Goal: Task Accomplishment & Management: Complete application form

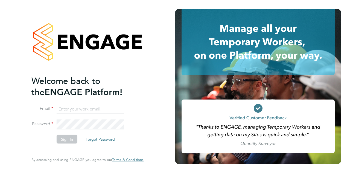
type input "[PERSON_NAME][EMAIL_ADDRESS][PERSON_NAME][PERSON_NAME][DOMAIN_NAME]"
click at [69, 137] on button "Sign In" at bounding box center [67, 138] width 21 height 9
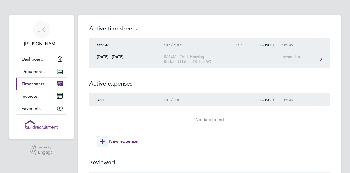
click at [113, 56] on div "[DATE] - [DATE]" at bounding box center [126, 56] width 75 height 5
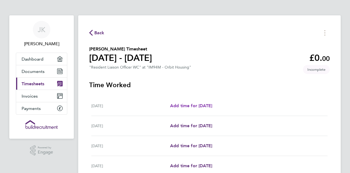
click at [182, 103] on link "Add time for Sat 20 Sep" at bounding box center [191, 105] width 42 height 7
select select "30"
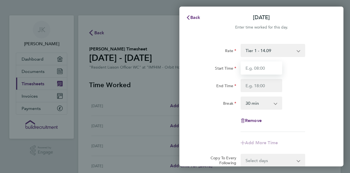
click at [263, 68] on input "Start Time" at bounding box center [262, 67] width 42 height 13
type input "08:00"
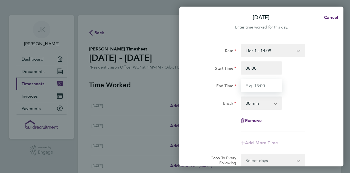
click at [268, 85] on input "End Time" at bounding box center [262, 85] width 42 height 13
type input "17:00"
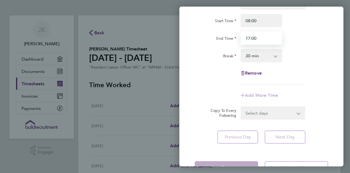
scroll to position [66, 0]
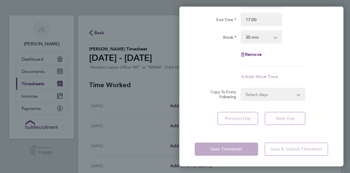
click at [260, 94] on form "Rate Tier 1 - 14.09 Start Time 08:00 End Time 17:00 Break 0 min 15 min 30 min 4…" at bounding box center [262, 39] width 134 height 123
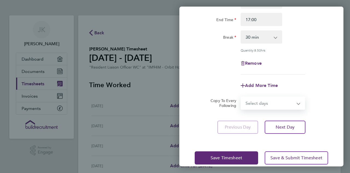
select select "TUE"
click at [241, 97] on select "Select days Day Weekday (Mon-Fri) Monday Tuesday Wednesday Thursday Friday Sund…" at bounding box center [269, 103] width 57 height 12
select select "2025-09-26"
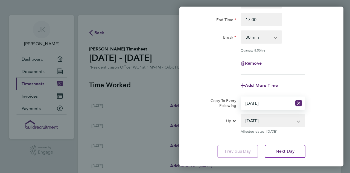
click at [298, 120] on select "23 Sep 2025 24 Sep 2025 25 Sep 2025 26 Sep 2025" at bounding box center [269, 120] width 57 height 12
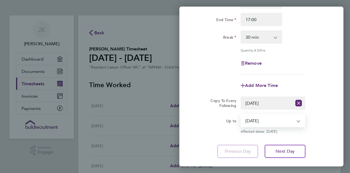
click at [241, 114] on select "23 Sep 2025 24 Sep 2025 25 Sep 2025 26 Sep 2025" at bounding box center [269, 120] width 57 height 12
click at [297, 149] on button "Next Day" at bounding box center [285, 150] width 41 height 13
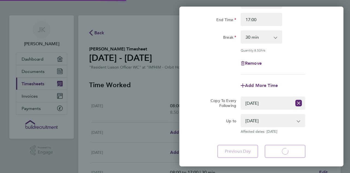
select select "30"
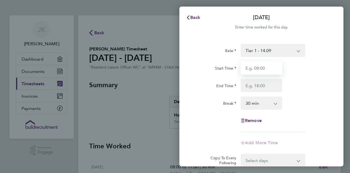
click at [268, 68] on input "Start Time" at bounding box center [262, 67] width 42 height 13
type input "08:00"
click at [331, 19] on span "Cancel" at bounding box center [331, 17] width 16 height 5
select select "30"
click at [194, 15] on span "Back" at bounding box center [195, 17] width 10 height 5
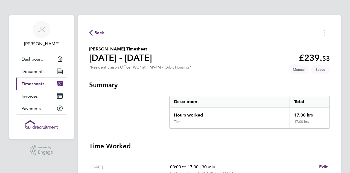
click at [97, 29] on button "Back" at bounding box center [96, 32] width 15 height 7
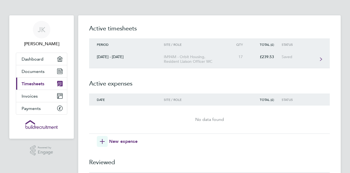
click at [124, 55] on div "[DATE] - [DATE]" at bounding box center [126, 56] width 75 height 5
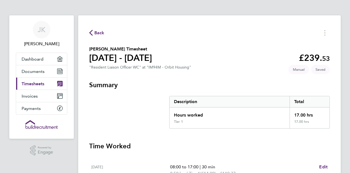
drag, startPoint x: 336, startPoint y: 47, endPoint x: 334, endPoint y: 56, distance: 8.6
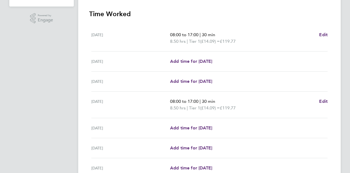
scroll to position [137, 0]
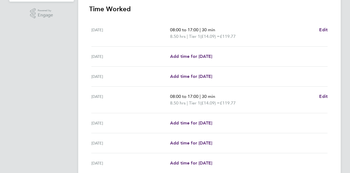
click at [321, 23] on div "Sat 20 Sep 08:00 to 17:00 | 30 min 8.50 hrs | Tier 1 (£14.09) = £119.77 Edit" at bounding box center [209, 33] width 236 height 27
click at [322, 28] on span "Edit" at bounding box center [323, 29] width 8 height 5
select select "30"
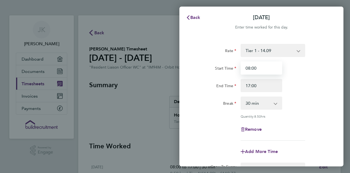
click at [272, 68] on input "08:00" at bounding box center [262, 67] width 42 height 13
click at [256, 126] on span "Remove" at bounding box center [253, 128] width 17 height 5
select select "null"
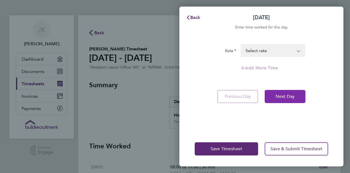
click at [280, 94] on span "Next Day" at bounding box center [285, 96] width 19 height 5
select select "30"
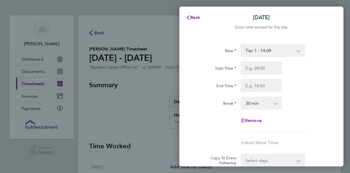
click at [253, 119] on span "Remove" at bounding box center [253, 120] width 17 height 5
select select "null"
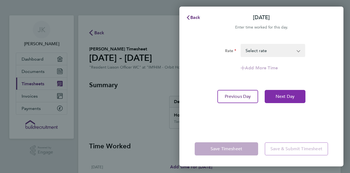
click at [287, 97] on span "Next Day" at bounding box center [285, 96] width 19 height 5
select select "30"
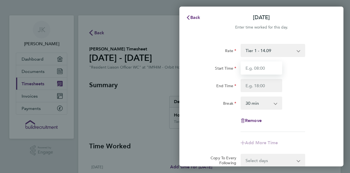
click at [273, 70] on input "Start Time" at bounding box center [262, 67] width 42 height 13
type input "08:00"
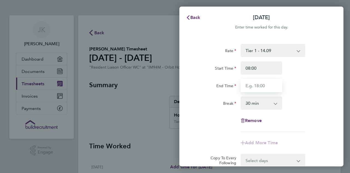
click at [269, 84] on input "End Time" at bounding box center [262, 85] width 42 height 13
type input "17:00"
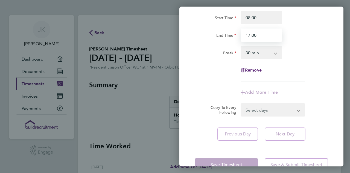
scroll to position [66, 0]
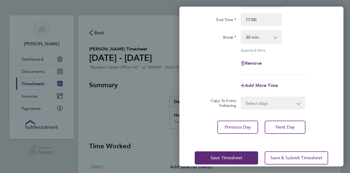
click at [284, 116] on div "Rate Tier 1 - 14.09 Start Time 08:00 End Time 17:00 Break 0 min 15 min 30 min 4…" at bounding box center [262, 55] width 164 height 169
click at [283, 124] on span "Next Day" at bounding box center [285, 126] width 19 height 5
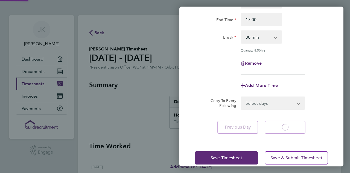
select select "30"
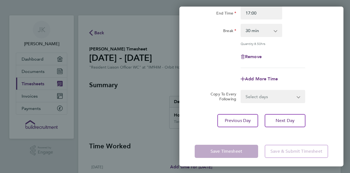
scroll to position [74, 0]
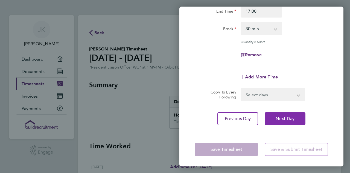
click at [282, 118] on span "Next Day" at bounding box center [285, 118] width 19 height 5
select select "30"
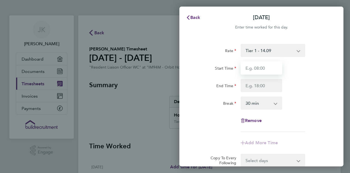
click at [276, 67] on input "Start Time" at bounding box center [262, 67] width 42 height 13
type input "08:00"
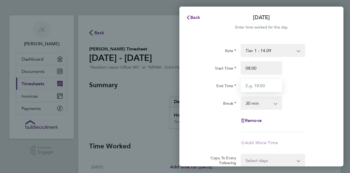
click at [268, 86] on input "End Time" at bounding box center [262, 85] width 42 height 13
type input "17:00"
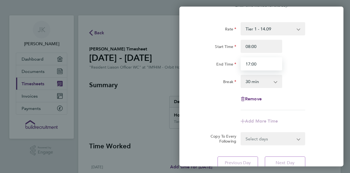
scroll to position [66, 0]
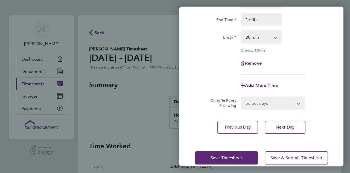
click at [234, 116] on div "Rate Tier 1 - 14.09 Start Time 08:00 End Time 17:00 Break 0 min 15 min 30 min 4…" at bounding box center [262, 55] width 164 height 169
click at [235, 123] on button "Previous Day" at bounding box center [238, 126] width 41 height 13
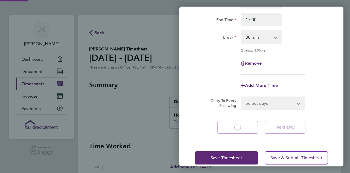
select select "30"
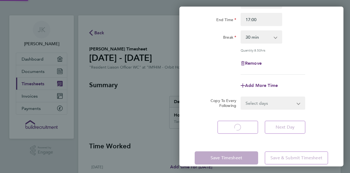
select select "30"
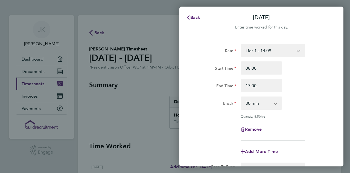
scroll to position [74, 0]
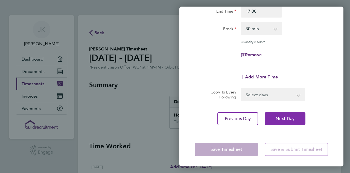
click at [276, 116] on span "Next Day" at bounding box center [285, 118] width 19 height 5
select select "30"
click at [283, 115] on button "Next Day" at bounding box center [285, 118] width 41 height 13
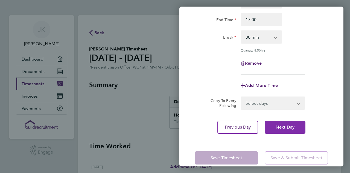
select select "30"
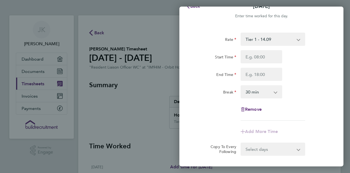
scroll to position [0, 0]
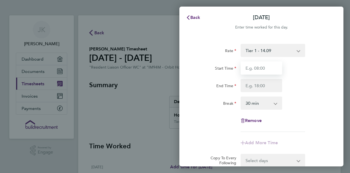
click at [274, 68] on input "Start Time" at bounding box center [262, 67] width 42 height 13
type input "08:00"
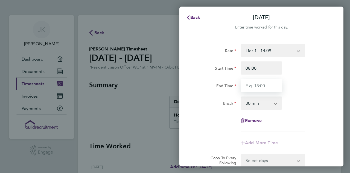
click at [269, 86] on input "End Time" at bounding box center [262, 85] width 42 height 13
type input "17:00"
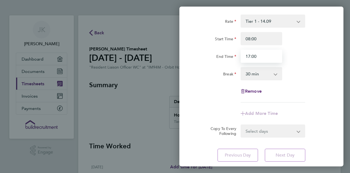
scroll to position [66, 0]
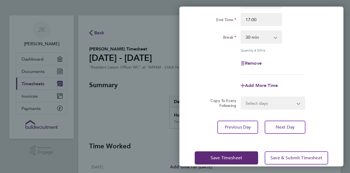
click at [282, 117] on div "Rate Tier 1 - 14.09 Start Time 08:00 End Time 17:00 Break 0 min 15 min 30 min 4…" at bounding box center [262, 55] width 164 height 169
click at [283, 125] on span "Next Day" at bounding box center [285, 126] width 19 height 5
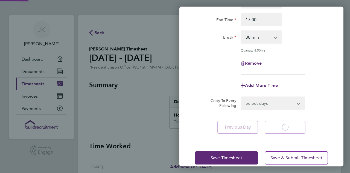
select select "30"
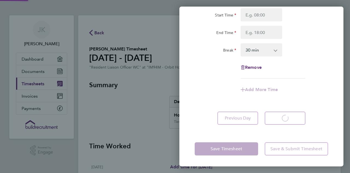
scroll to position [53, 0]
select select "30"
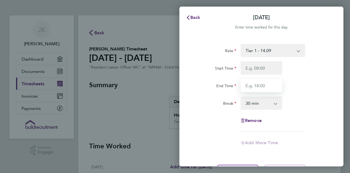
click at [276, 86] on input "End Time" at bounding box center [262, 85] width 42 height 13
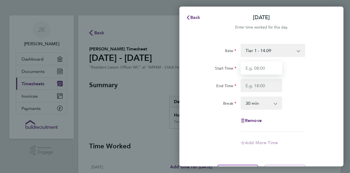
click at [271, 68] on input "Start Time" at bounding box center [262, 67] width 42 height 13
type input "08:00"
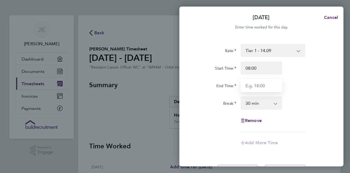
click at [269, 84] on input "End Time" at bounding box center [262, 85] width 42 height 13
type input "17:00"
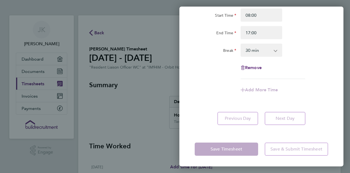
click at [221, 146] on div "Save Timesheet Save & Submit Timesheet" at bounding box center [262, 148] width 164 height 35
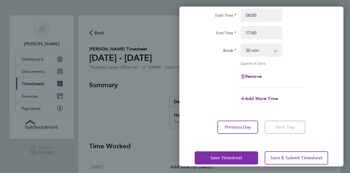
click at [226, 155] on span "Save Timesheet" at bounding box center [227, 157] width 32 height 5
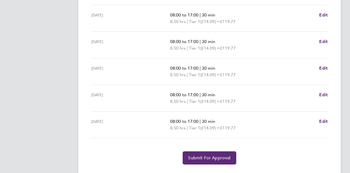
scroll to position [204, 0]
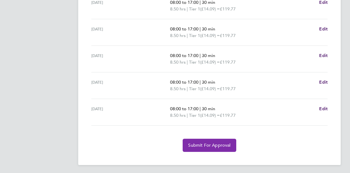
click at [201, 143] on span "Submit For Approval" at bounding box center [209, 144] width 42 height 5
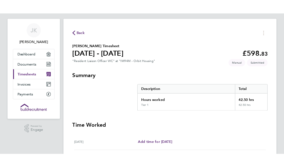
scroll to position [0, 0]
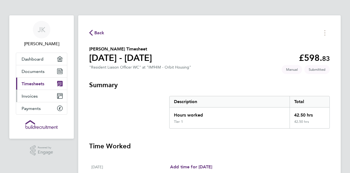
click at [36, 92] on link "Invoices" at bounding box center [41, 96] width 51 height 12
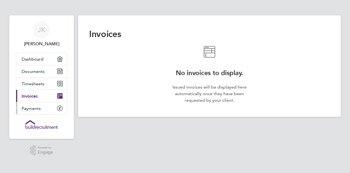
click at [38, 107] on span "Payments" at bounding box center [31, 108] width 19 height 5
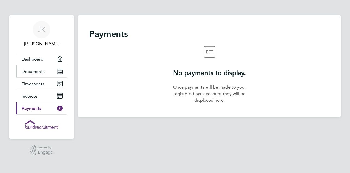
click at [38, 67] on link "Documents" at bounding box center [41, 71] width 51 height 12
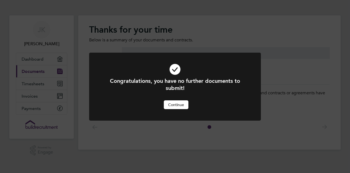
click at [169, 105] on button "Continue" at bounding box center [176, 104] width 25 height 9
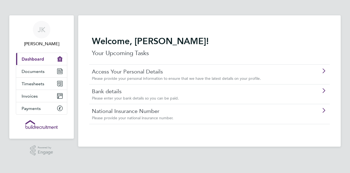
click at [50, 55] on link "Current page: Dashboard" at bounding box center [41, 59] width 51 height 12
click at [38, 82] on span "Timesheets" at bounding box center [33, 83] width 23 height 5
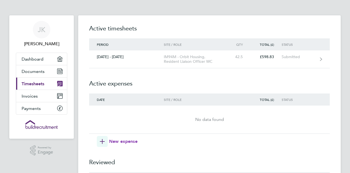
click at [102, 139] on icon "button" at bounding box center [102, 141] width 5 height 5
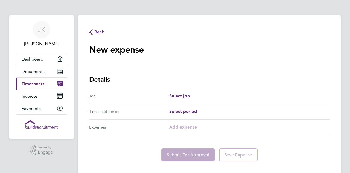
click at [194, 94] on div "Select job" at bounding box center [249, 95] width 161 height 7
click at [195, 96] on div "Select job" at bounding box center [249, 95] width 161 height 7
click at [176, 95] on span "Select job" at bounding box center [179, 95] width 21 height 5
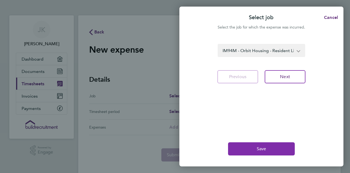
drag, startPoint x: 266, startPoint y: 147, endPoint x: 261, endPoint y: 139, distance: 9.8
click at [266, 146] on span "Save" at bounding box center [262, 148] width 10 height 5
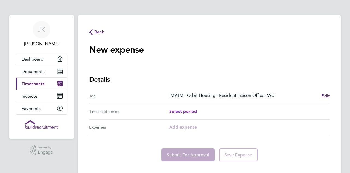
click at [184, 109] on span "Select period" at bounding box center [183, 111] width 28 height 5
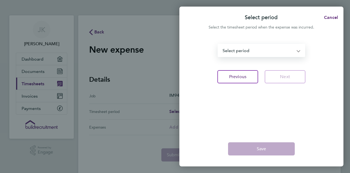
click at [297, 50] on select "30 Aug - 05 Sep 2025 06 - 12 Sep 2025 13 - 19 Sep 2025 20 - 26 Sep 2025 Select …" at bounding box center [258, 50] width 80 height 12
select select "0: Object"
click at [218, 44] on select "30 Aug - 05 Sep 2025 06 - 12 Sep 2025 13 - 19 Sep 2025 20 - 26 Sep 2025 Select …" at bounding box center [258, 50] width 80 height 12
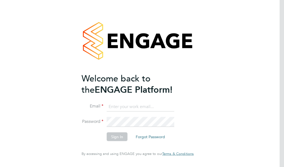
type input "[PERSON_NAME][EMAIL_ADDRESS][PERSON_NAME][PERSON_NAME][DOMAIN_NAME]"
click at [124, 135] on button "Sign In" at bounding box center [117, 136] width 21 height 9
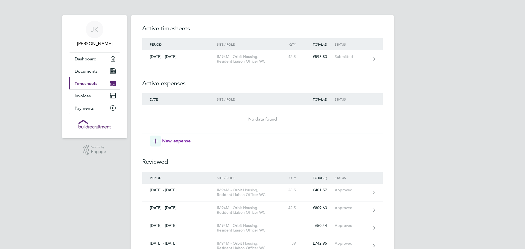
click at [155, 140] on icon "button" at bounding box center [155, 141] width 5 height 5
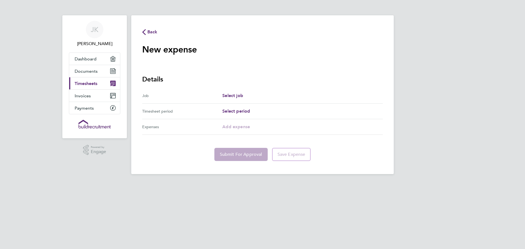
click at [260, 96] on div "Select job" at bounding box center [302, 95] width 161 height 7
drag, startPoint x: 254, startPoint y: 97, endPoint x: 250, endPoint y: 96, distance: 4.1
drag, startPoint x: 250, startPoint y: 96, endPoint x: 247, endPoint y: 90, distance: 7.0
click at [247, 90] on div "Job Select job" at bounding box center [262, 96] width 241 height 16
drag, startPoint x: 247, startPoint y: 95, endPoint x: 102, endPoint y: 82, distance: 145.4
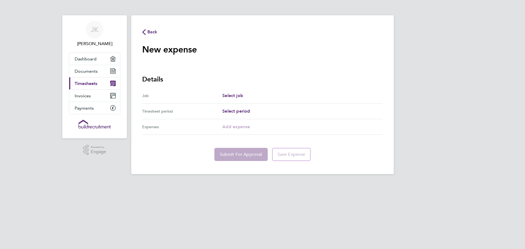
click at [102, 82] on link "Current page: Timesheets" at bounding box center [94, 83] width 51 height 12
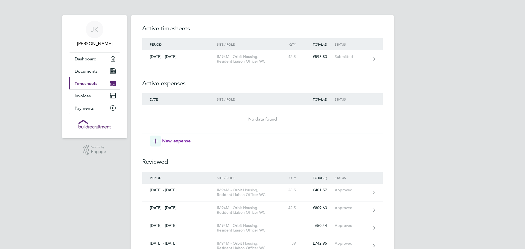
click at [162, 141] on span "New expense" at bounding box center [176, 141] width 28 height 7
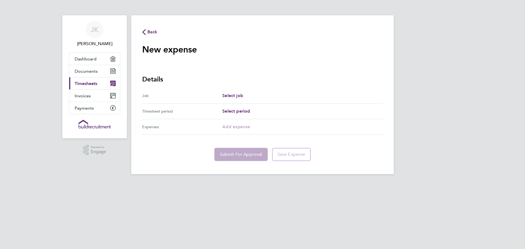
drag, startPoint x: 264, startPoint y: 96, endPoint x: 252, endPoint y: 95, distance: 12.2
click at [252, 95] on div "Select job" at bounding box center [302, 95] width 161 height 7
drag, startPoint x: 252, startPoint y: 95, endPoint x: 249, endPoint y: 110, distance: 15.3
click at [249, 110] on span "Select period" at bounding box center [236, 111] width 28 height 5
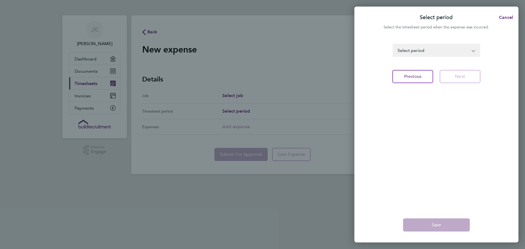
click at [284, 50] on select "30 Aug - 05 Sep 2025 06 - 12 Sep 2025 13 - 19 Sep 2025 20 - 26 Sep 2025 Select …" at bounding box center [434, 50] width 80 height 12
select select "0: Object"
click at [284, 44] on select "30 Aug - 05 Sep 2025 06 - 12 Sep 2025 13 - 19 Sep 2025 20 - 26 Sep 2025 Select …" at bounding box center [434, 50] width 80 height 12
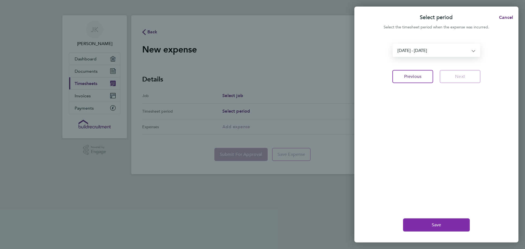
click at [284, 166] on button "Save" at bounding box center [436, 225] width 67 height 13
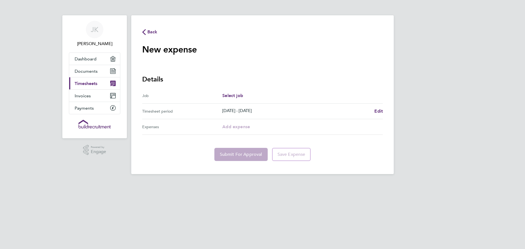
click at [261, 125] on div "Add expense" at bounding box center [302, 127] width 161 height 7
drag, startPoint x: 166, startPoint y: 128, endPoint x: 192, endPoint y: 127, distance: 26.3
click at [167, 127] on div "Expenses" at bounding box center [182, 127] width 80 height 7
drag, startPoint x: 355, startPoint y: 126, endPoint x: 378, endPoint y: 110, distance: 27.6
click at [284, 110] on span "Edit" at bounding box center [379, 111] width 8 height 5
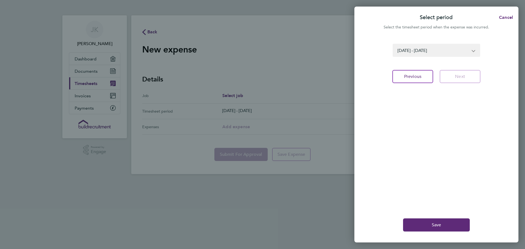
click at [284, 75] on app-form-button "Next" at bounding box center [459, 76] width 44 height 13
click at [284, 78] on button "Previous" at bounding box center [413, 76] width 41 height 13
click at [267, 94] on div "Select job Cancel Select the job for which the expense was incurred. IM94M - Or…" at bounding box center [262, 124] width 525 height 249
click at [284, 50] on select "IM94M - Orbit Housing - Resident Liaison Officer WC" at bounding box center [434, 50] width 80 height 12
click at [284, 44] on select "IM94M - Orbit Housing - Resident Liaison Officer WC" at bounding box center [434, 50] width 80 height 12
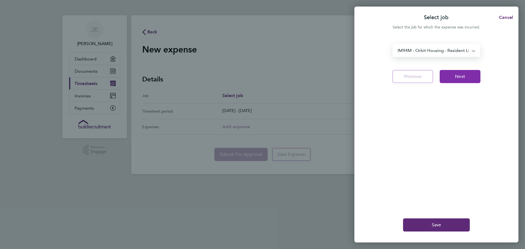
click at [284, 76] on span "Next" at bounding box center [460, 76] width 10 height 5
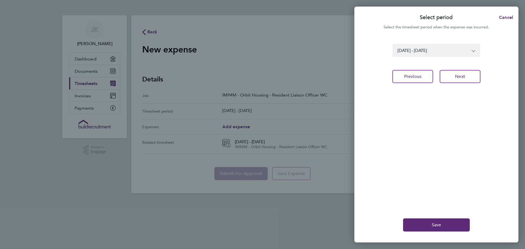
click at [260, 124] on div "Select period Cancel Select the timesheet period when the expense was incurred.…" at bounding box center [262, 124] width 525 height 249
click at [242, 127] on div "Select period Cancel Select the timesheet period when the expense was incurred.…" at bounding box center [262, 124] width 525 height 249
click at [284, 166] on span "Save" at bounding box center [437, 224] width 10 height 5
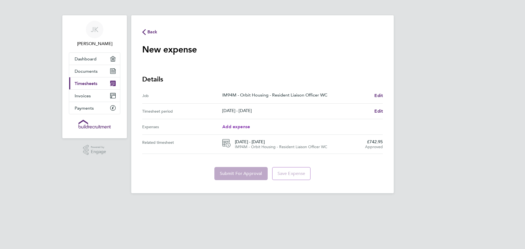
click at [236, 125] on span "Add expense" at bounding box center [236, 126] width 28 height 5
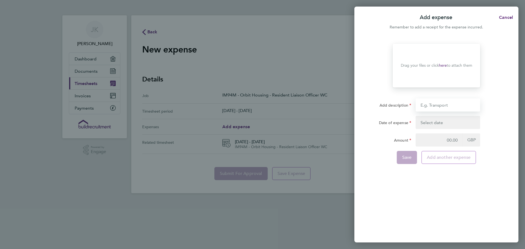
click at [284, 106] on input "Add description" at bounding box center [448, 105] width 65 height 13
type input "car millage"
click at [284, 15] on span "Cancel" at bounding box center [506, 17] width 16 height 5
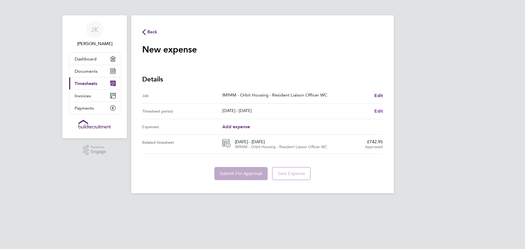
click at [284, 108] on link "Edit" at bounding box center [379, 111] width 8 height 7
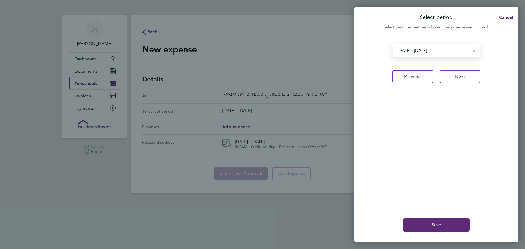
click at [284, 49] on select "30 Aug - 05 Sep 2025 06 - 12 Sep 2025 13 - 19 Sep 2025 20 - 26 Sep 2025" at bounding box center [434, 50] width 80 height 12
select select "1: Object"
click at [284, 44] on select "30 Aug - 05 Sep 2025 06 - 12 Sep 2025 13 - 19 Sep 2025 20 - 26 Sep 2025" at bounding box center [434, 50] width 80 height 12
click at [284, 15] on span "Cancel" at bounding box center [506, 17] width 16 height 5
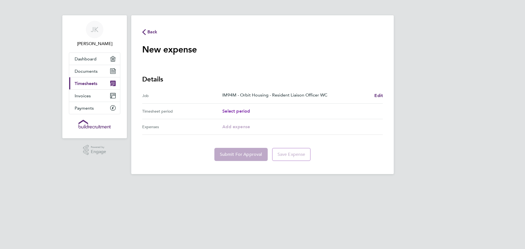
click at [241, 109] on span "Select period" at bounding box center [236, 111] width 28 height 5
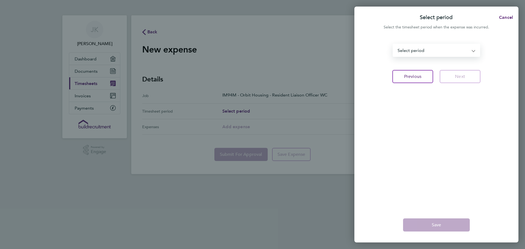
click at [284, 51] on select "30 Aug - 05 Sep 2025 06 - 12 Sep 2025 13 - 19 Sep 2025 20 - 26 Sep 2025 Select …" at bounding box center [434, 50] width 80 height 12
select select "1: Object"
click at [284, 44] on select "30 Aug - 05 Sep 2025 06 - 12 Sep 2025 13 - 19 Sep 2025 20 - 26 Sep 2025 Select …" at bounding box center [434, 50] width 80 height 12
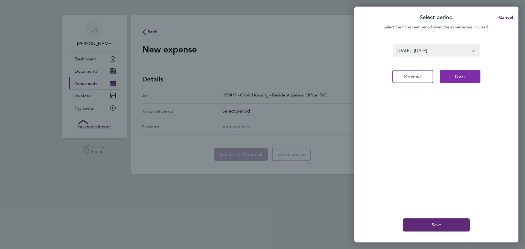
click at [284, 76] on span "Next" at bounding box center [460, 76] width 10 height 5
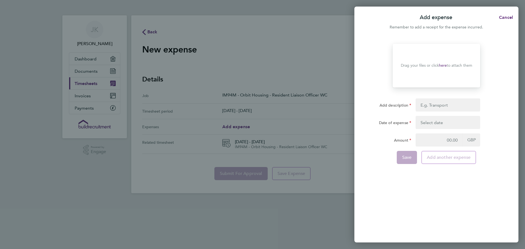
click at [248, 126] on div "Add expense Cancel Remember to add a receipt for the expense incurred. Drop you…" at bounding box center [262, 124] width 525 height 249
click at [284, 15] on button "Cancel" at bounding box center [505, 17] width 28 height 11
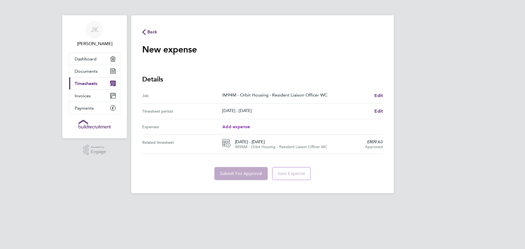
click at [226, 126] on span "Add expense" at bounding box center [236, 126] width 28 height 5
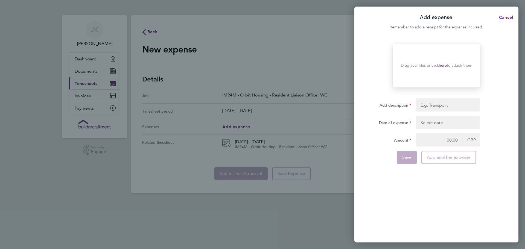
click at [284, 14] on button "Cancel" at bounding box center [505, 17] width 28 height 11
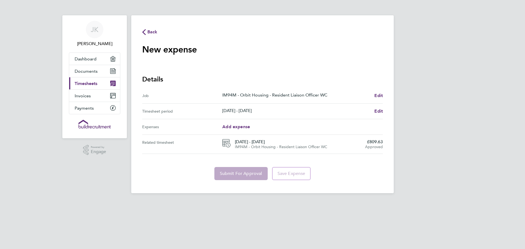
click at [240, 141] on span "06 - 12 Sep 2025" at bounding box center [298, 141] width 126 height 5
click at [238, 125] on span "Add expense" at bounding box center [236, 126] width 28 height 5
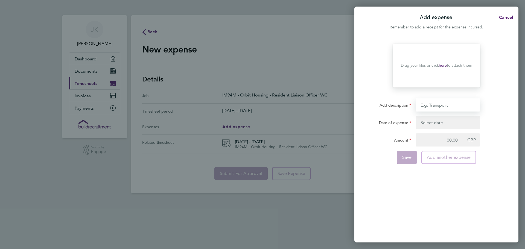
click at [284, 105] on input "Add description" at bounding box center [448, 105] width 65 height 13
type input "car millage"
click at [284, 122] on button "button" at bounding box center [448, 122] width 65 height 13
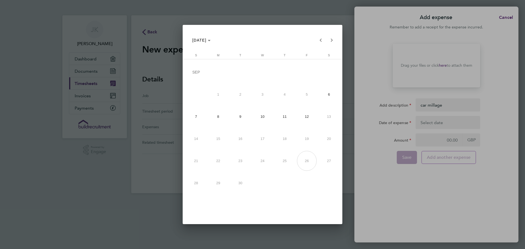
click at [218, 116] on span "8" at bounding box center [219, 117] width 20 height 20
type input "08 Sep 25"
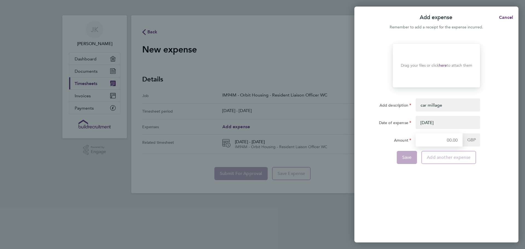
click at [284, 141] on input "Amount" at bounding box center [439, 140] width 47 height 13
type input "27.00"
click at [284, 156] on span "Save" at bounding box center [408, 157] width 10 height 5
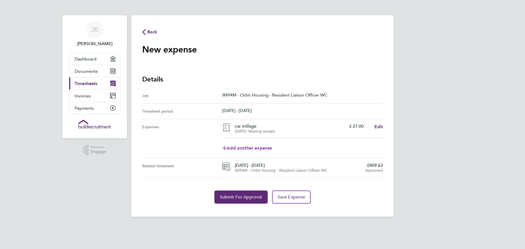
click at [246, 147] on span "Add another expense" at bounding box center [247, 148] width 50 height 4
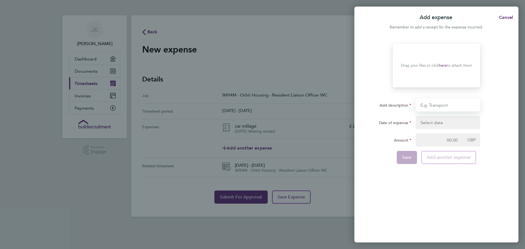
click at [284, 105] on input "Add description" at bounding box center [448, 105] width 65 height 13
type input "car millage"
click at [284, 122] on button "button" at bounding box center [448, 122] width 65 height 13
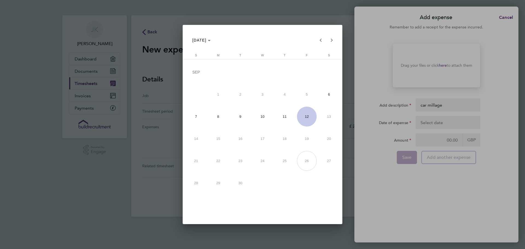
click at [239, 116] on span "9" at bounding box center [241, 117] width 20 height 20
type input "09 Sep 25"
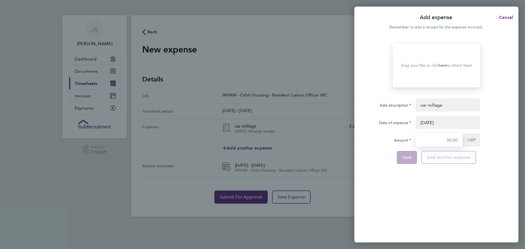
click at [284, 139] on input "Amount" at bounding box center [439, 140] width 47 height 13
type input "27.00"
click at [284, 158] on span "Save" at bounding box center [408, 157] width 10 height 5
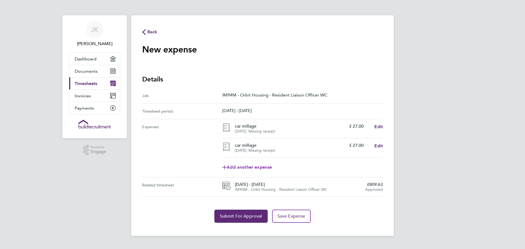
click at [271, 166] on span "Add another expense" at bounding box center [247, 167] width 50 height 4
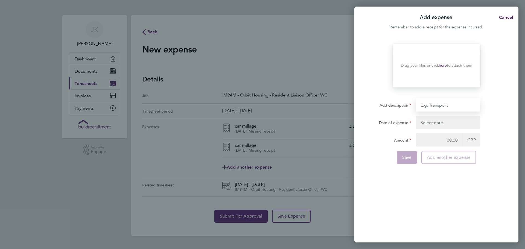
click at [284, 103] on input "Add description" at bounding box center [448, 105] width 65 height 13
type input "car millage"
click at [284, 121] on button "button" at bounding box center [448, 122] width 65 height 13
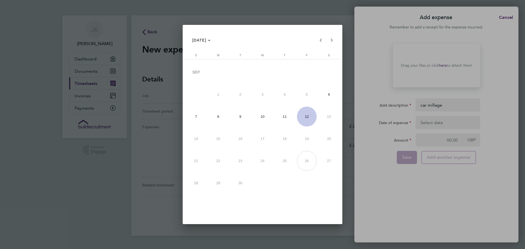
click at [261, 117] on span "10" at bounding box center [263, 117] width 20 height 20
type input "10 Sep 25"
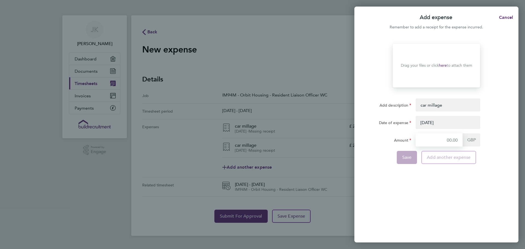
click at [284, 140] on input "Amount" at bounding box center [439, 140] width 47 height 13
type input "27.00"
click at [284, 156] on span "Save" at bounding box center [408, 157] width 10 height 5
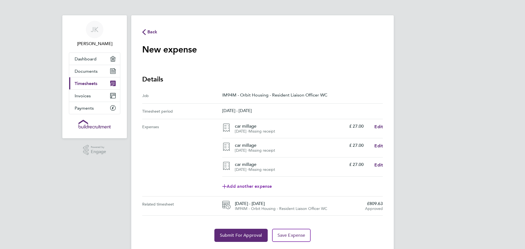
click at [284, 166] on link "Add another expense" at bounding box center [302, 186] width 161 height 11
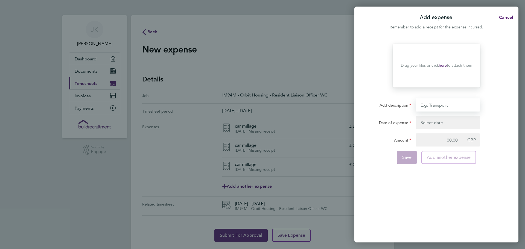
click at [284, 106] on input "Add description" at bounding box center [448, 105] width 65 height 13
type input "car millage"
click at [284, 120] on button "button" at bounding box center [448, 122] width 65 height 13
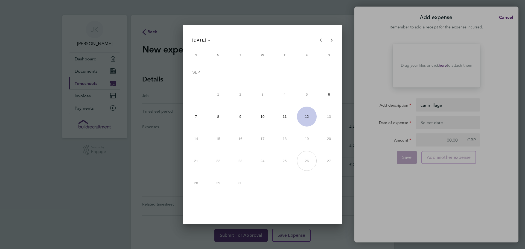
click at [283, 116] on span "11" at bounding box center [285, 117] width 20 height 20
type input "11 Sep 25"
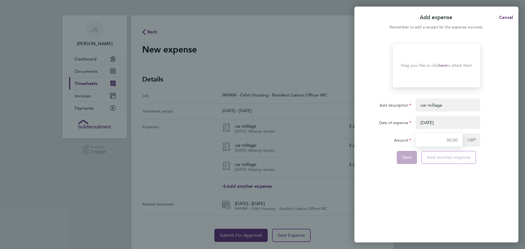
click at [284, 139] on input "Amount" at bounding box center [439, 140] width 47 height 13
type input "27.00"
click at [284, 157] on span "Save" at bounding box center [408, 157] width 10 height 5
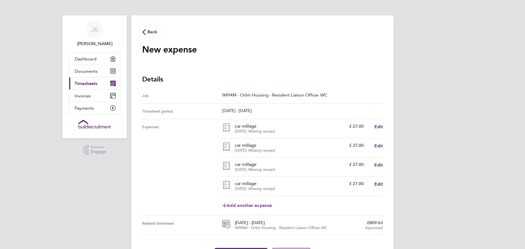
click at [263, 166] on span "Add another expense" at bounding box center [247, 206] width 50 height 4
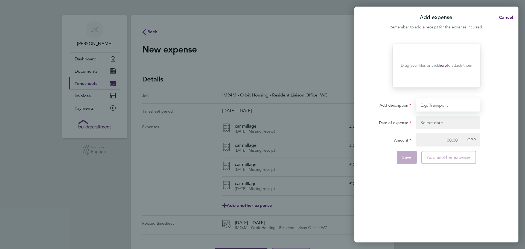
drag, startPoint x: 458, startPoint y: 104, endPoint x: 449, endPoint y: 104, distance: 8.8
click at [284, 104] on input "Add description" at bounding box center [448, 105] width 65 height 13
type input "car millage"
click at [284, 122] on button "button" at bounding box center [448, 122] width 65 height 13
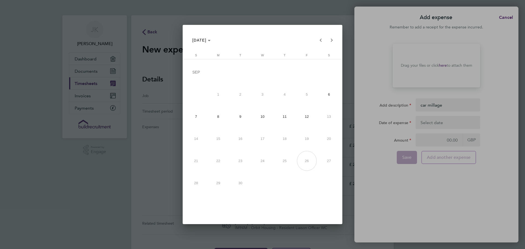
click at [284, 138] on span "19" at bounding box center [307, 139] width 20 height 20
click at [284, 139] on span "19" at bounding box center [307, 139] width 20 height 20
click at [284, 119] on span "12" at bounding box center [307, 117] width 20 height 20
type input "12 Sep 25"
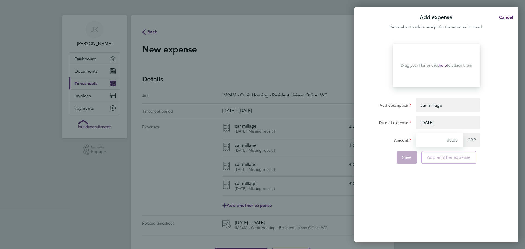
click at [284, 140] on input "Amount" at bounding box center [439, 140] width 47 height 13
type input "27.00"
click at [284, 157] on span "Save" at bounding box center [408, 157] width 10 height 5
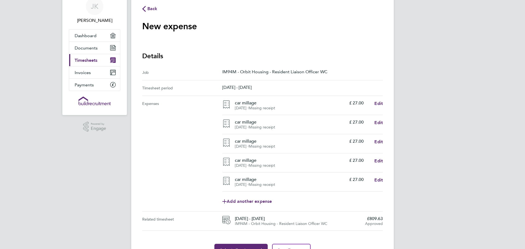
scroll to position [53, 0]
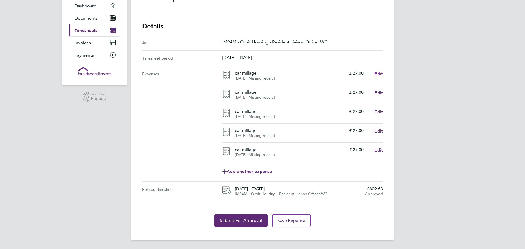
click at [284, 73] on span "Edit" at bounding box center [379, 73] width 8 height 5
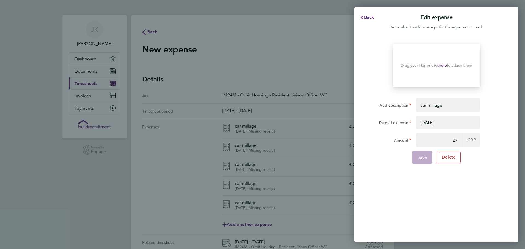
click at [284, 62] on div "Back Edit expense Remember to add a receipt for the expense incurred. Drop your…" at bounding box center [262, 124] width 525 height 249
click at [284, 15] on span "Back" at bounding box center [370, 17] width 10 height 5
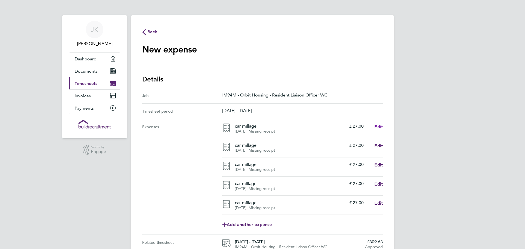
click at [284, 125] on span "Edit" at bounding box center [379, 126] width 8 height 5
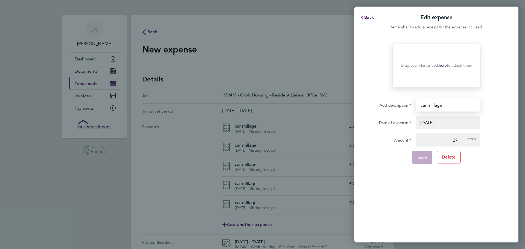
click at [284, 105] on input "car millage" at bounding box center [448, 105] width 65 height 13
click at [284, 106] on input "car millage" at bounding box center [448, 105] width 65 height 13
type input "car millage"
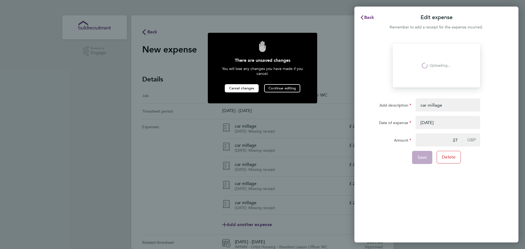
click at [254, 86] on span "Cancel changes" at bounding box center [241, 88] width 25 height 5
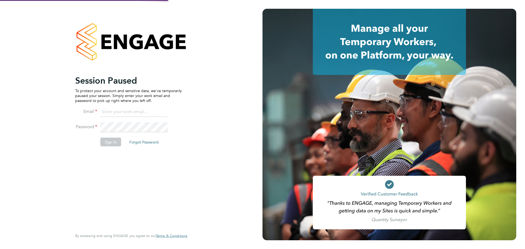
type input "janet.kennaley@wates.co.uk"
click at [109, 140] on button "Sign In" at bounding box center [110, 142] width 21 height 9
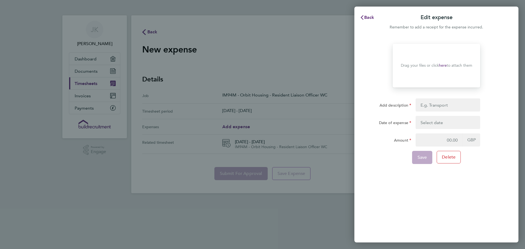
click at [243, 126] on div "Back Edit expense Remember to add a receipt for the expense incurred. Drop your…" at bounding box center [262, 124] width 525 height 249
click at [439, 104] on input "Add description" at bounding box center [448, 105] width 65 height 13
click at [366, 15] on span "Back" at bounding box center [370, 17] width 10 height 5
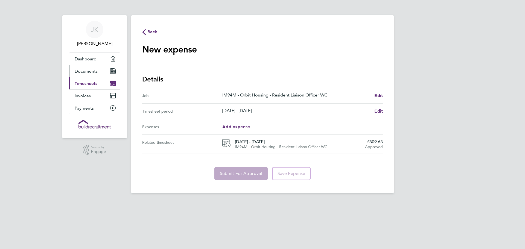
click at [104, 69] on link "Documents" at bounding box center [94, 71] width 51 height 12
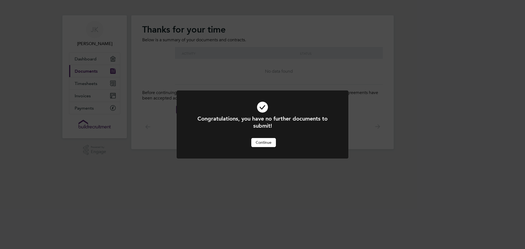
drag, startPoint x: 258, startPoint y: 142, endPoint x: 251, endPoint y: 139, distance: 7.4
click at [258, 141] on button "Continue" at bounding box center [263, 142] width 25 height 9
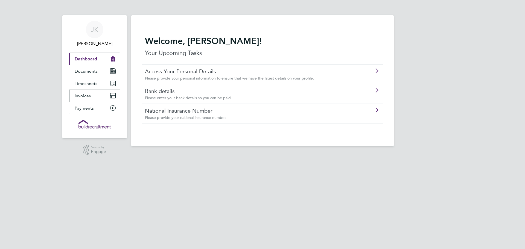
click at [97, 94] on link "Invoices" at bounding box center [94, 96] width 51 height 12
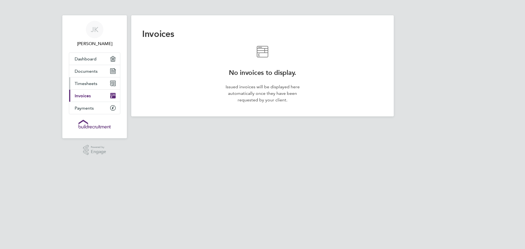
click at [99, 80] on link "Timesheets" at bounding box center [94, 83] width 51 height 12
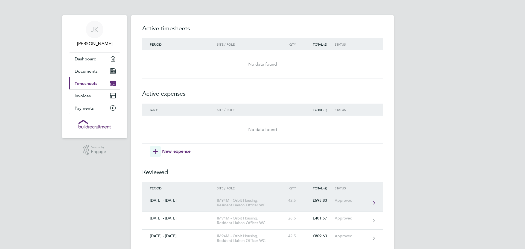
click at [227, 202] on div "IM94M - Orbit Housing, Resident Liaison Officer WC" at bounding box center [248, 202] width 63 height 9
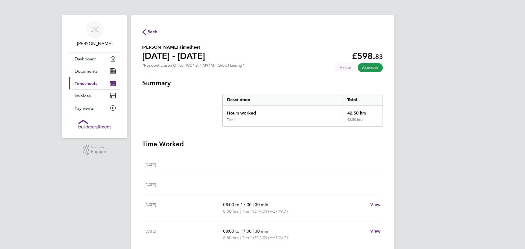
click at [236, 153] on section "Time Worked Sat 20 Sep – Sun 21 Sep – Mon 22 Sep 08:00 to 17:00 | 30 min 8.50 h…" at bounding box center [262, 234] width 241 height 188
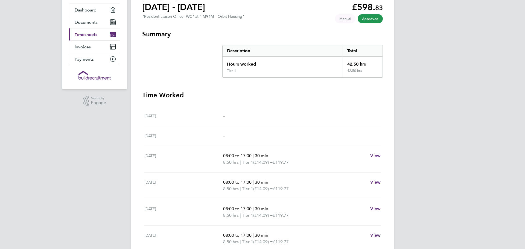
scroll to position [18, 0]
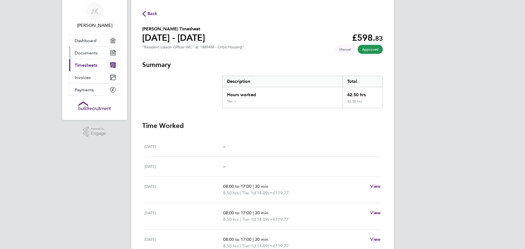
click at [92, 52] on span "Documents" at bounding box center [86, 52] width 23 height 5
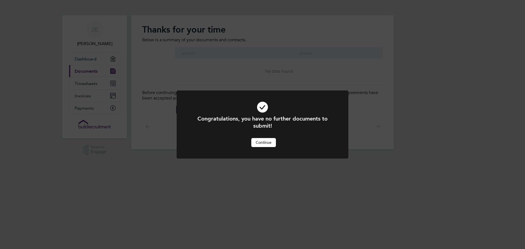
drag, startPoint x: 268, startPoint y: 140, endPoint x: 259, endPoint y: 134, distance: 10.2
click at [268, 140] on button "Continue" at bounding box center [263, 142] width 25 height 9
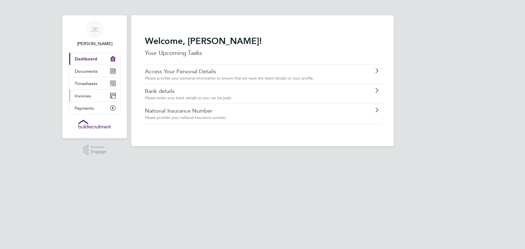
click at [89, 93] on span "Invoices" at bounding box center [83, 95] width 16 height 5
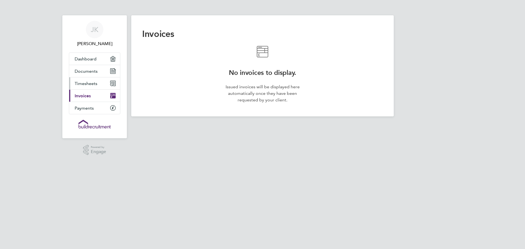
click at [91, 81] on span "Timesheets" at bounding box center [86, 83] width 23 height 5
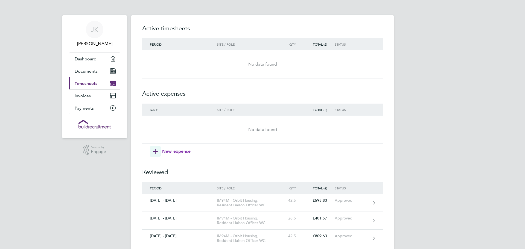
click at [172, 149] on span "New expense" at bounding box center [176, 151] width 28 height 7
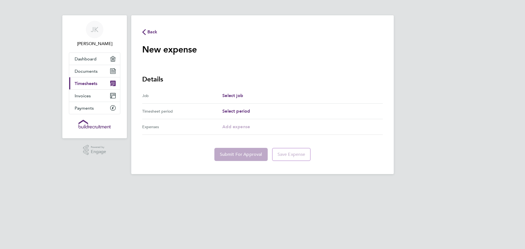
click at [259, 95] on div "Select job" at bounding box center [302, 95] width 161 height 7
drag, startPoint x: 258, startPoint y: 95, endPoint x: 238, endPoint y: 95, distance: 19.7
click at [238, 95] on span "Select job" at bounding box center [232, 95] width 21 height 5
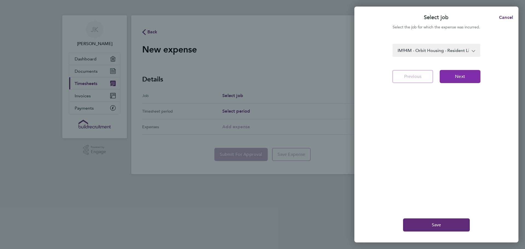
click at [457, 76] on span "Next" at bounding box center [460, 76] width 10 height 5
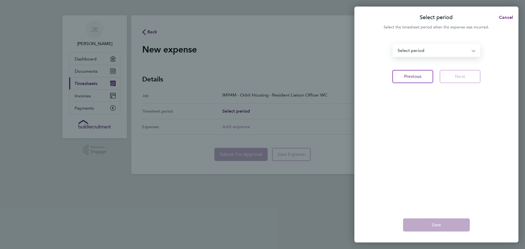
click at [433, 49] on select "[DATE] - [DATE] [DATE] - [DATE] [DATE] - [DATE] [DATE] - [DATE] Select period" at bounding box center [434, 50] width 80 height 12
select select "1: Object"
click at [394, 44] on select "[DATE] - [DATE] [DATE] - [DATE] [DATE] - [DATE] [DATE] - [DATE] Select period" at bounding box center [434, 50] width 80 height 12
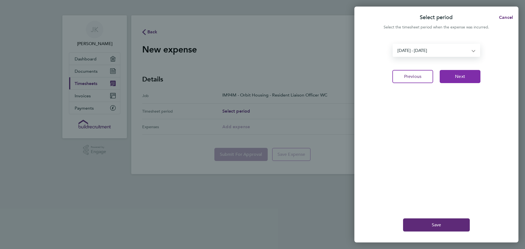
click at [452, 75] on button "Next" at bounding box center [460, 76] width 41 height 13
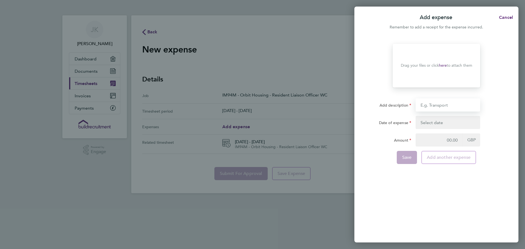
click at [446, 106] on input "Add description" at bounding box center [448, 105] width 65 height 13
click at [453, 106] on input "car millage" at bounding box center [448, 105] width 65 height 13
click at [456, 105] on input "car millage" at bounding box center [448, 105] width 65 height 13
type input "car millage from 08/09/2025"
click at [442, 120] on button "button" at bounding box center [448, 122] width 65 height 13
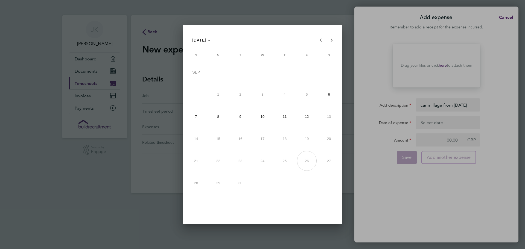
click at [216, 116] on span "8" at bounding box center [219, 117] width 20 height 20
type input "[DATE]"
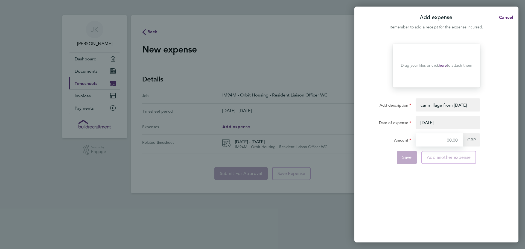
click at [443, 139] on input "Amount" at bounding box center [439, 140] width 47 height 13
type input "27.00"
click at [410, 155] on span "Save" at bounding box center [408, 157] width 10 height 5
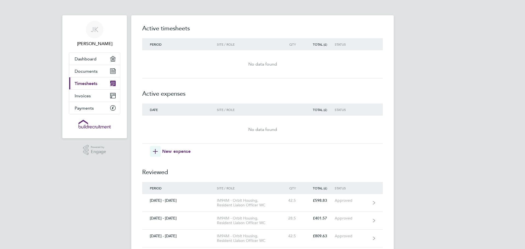
click at [100, 81] on link "Current page: Timesheets" at bounding box center [94, 83] width 51 height 12
click at [102, 93] on link "Invoices" at bounding box center [94, 96] width 51 height 12
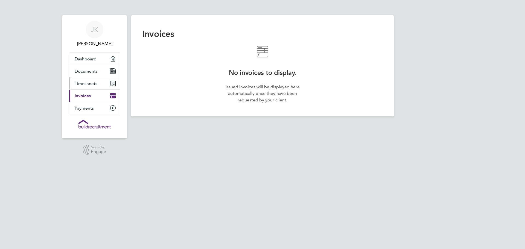
click at [103, 80] on link "Timesheets" at bounding box center [94, 83] width 51 height 12
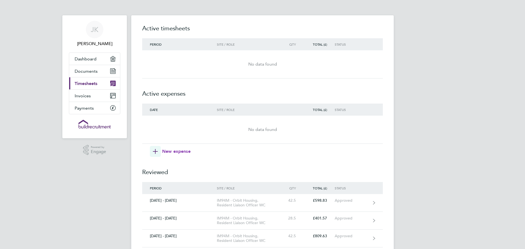
click at [158, 148] on span "button" at bounding box center [155, 151] width 11 height 11
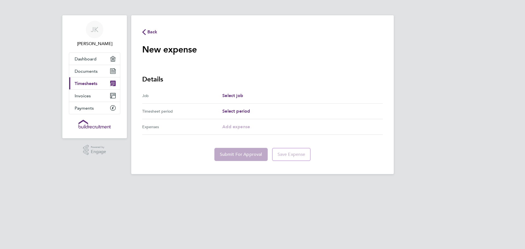
click at [268, 94] on div "Select job" at bounding box center [302, 95] width 161 height 7
click at [237, 94] on span "Select job" at bounding box center [232, 95] width 21 height 5
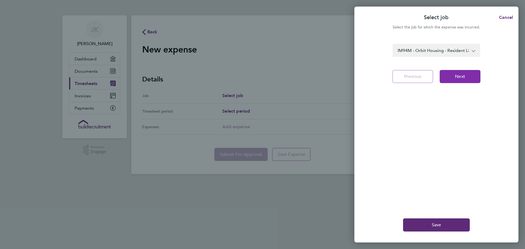
click at [465, 75] on span "Next" at bounding box center [460, 76] width 10 height 5
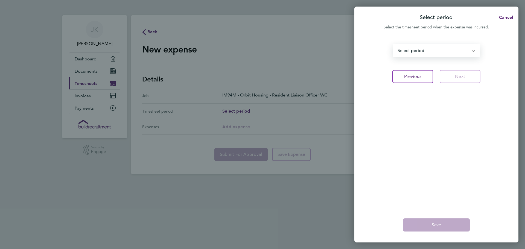
click at [459, 48] on select "[DATE] - [DATE] [DATE] - [DATE] [DATE] - [DATE] [DATE] - [DATE] Select period" at bounding box center [434, 50] width 80 height 12
select select "1: Object"
click at [394, 44] on select "[DATE] - [DATE] [DATE] - [DATE] [DATE] - [DATE] [DATE] - [DATE] Select period" at bounding box center [434, 50] width 80 height 12
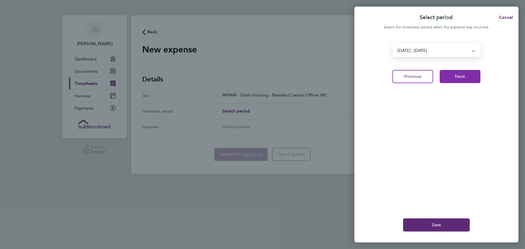
click at [447, 74] on button "Next" at bounding box center [460, 76] width 41 height 13
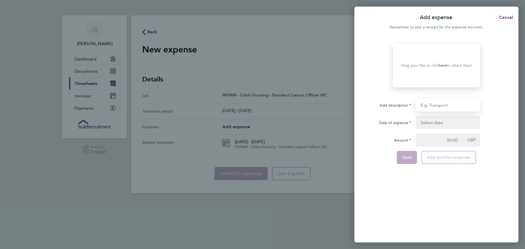
click at [446, 103] on input "Add description" at bounding box center [448, 105] width 65 height 13
type input "car millage from 08/09/2025"
click at [442, 120] on button "button" at bounding box center [448, 122] width 65 height 13
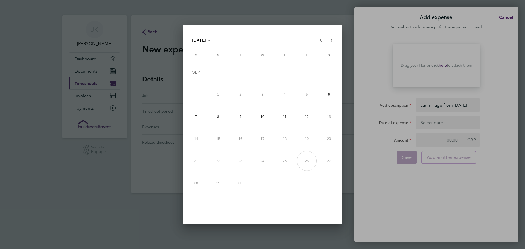
click at [221, 119] on span "8" at bounding box center [219, 117] width 20 height 20
type input "[DATE]"
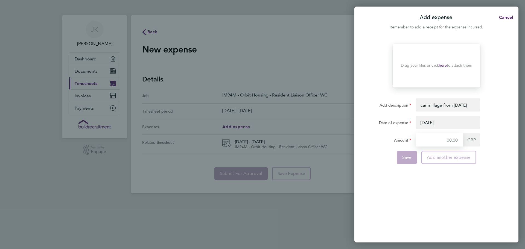
click at [432, 139] on input "Amount" at bounding box center [439, 140] width 47 height 13
type input "135"
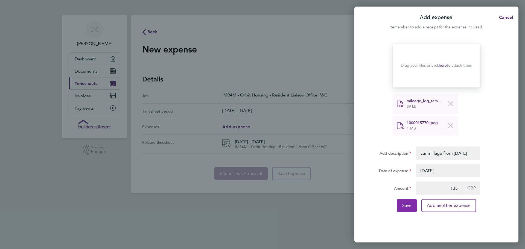
click at [406, 209] on button "Save" at bounding box center [407, 205] width 21 height 13
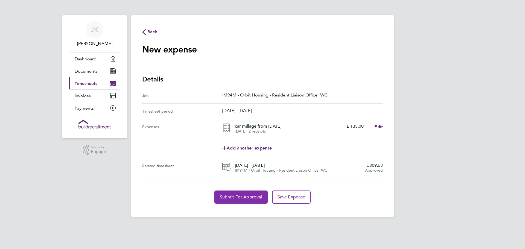
click at [241, 200] on span "Submit For Approval" at bounding box center [241, 197] width 42 height 5
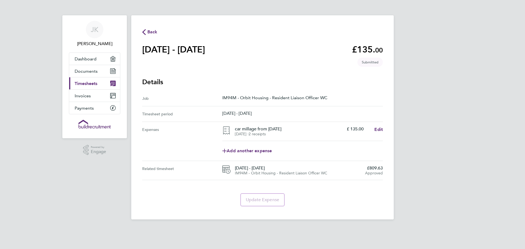
click at [95, 81] on span "Timesheets" at bounding box center [86, 83] width 23 height 5
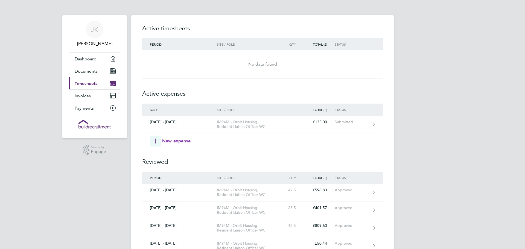
click at [176, 138] on span "New expense" at bounding box center [176, 141] width 28 height 7
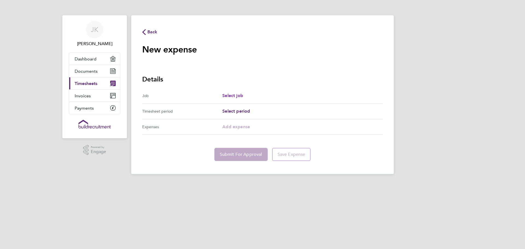
click at [234, 94] on span "Select job" at bounding box center [232, 95] width 21 height 5
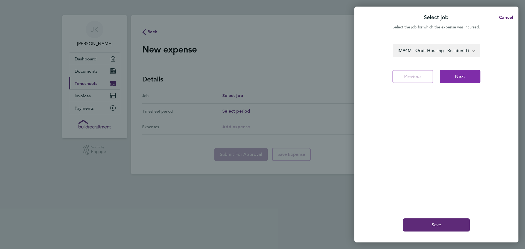
click at [459, 77] on span "Next" at bounding box center [460, 76] width 10 height 5
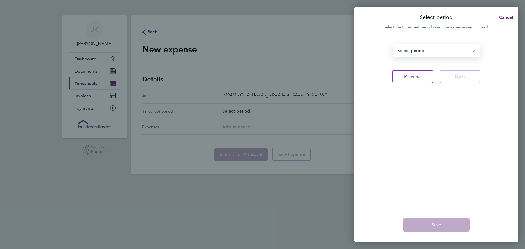
click at [444, 51] on select "30 Aug - 05 Sep 2025 06 - 12 Sep 2025 13 - 19 Sep 2025 20 - 26 Sep 2025 Select …" at bounding box center [434, 50] width 80 height 12
select select "2: Object"
click at [394, 44] on select "30 Aug - 05 Sep 2025 06 - 12 Sep 2025 13 - 19 Sep 2025 20 - 26 Sep 2025 Select …" at bounding box center [434, 50] width 80 height 12
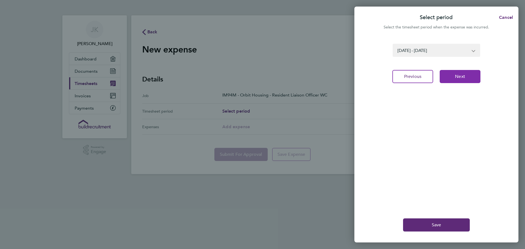
click at [452, 75] on button "Next" at bounding box center [460, 76] width 41 height 13
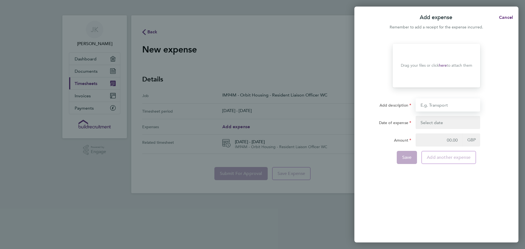
click at [429, 105] on input "Add description" at bounding box center [448, 105] width 65 height 13
click at [459, 105] on input "car millage from 08/09/2025" at bounding box center [448, 105] width 65 height 13
drag, startPoint x: 479, startPoint y: 105, endPoint x: 483, endPoint y: 106, distance: 4.6
click at [479, 105] on input "car millage from 013/09/2025" at bounding box center [448, 105] width 65 height 13
click at [478, 105] on input "car millage from 013/09/2025" at bounding box center [448, 105] width 65 height 13
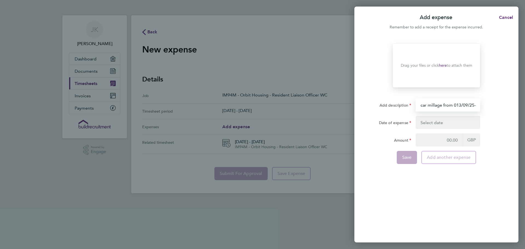
click at [456, 105] on input "car millage from 013/09/25-" at bounding box center [448, 105] width 65 height 13
click at [473, 105] on input "car millage from 13/09/25-" at bounding box center [448, 105] width 65 height 13
type input "car millage from 13/09/25-19/09/25"
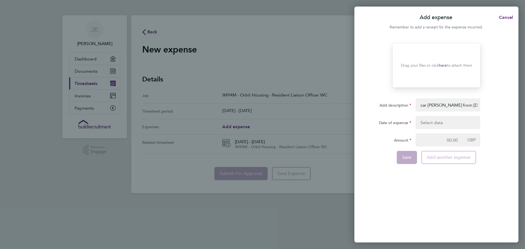
click at [449, 124] on button "button" at bounding box center [448, 122] width 65 height 13
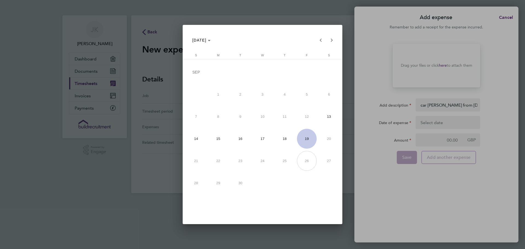
click at [218, 140] on span "15" at bounding box center [219, 139] width 20 height 20
type input "[DATE]"
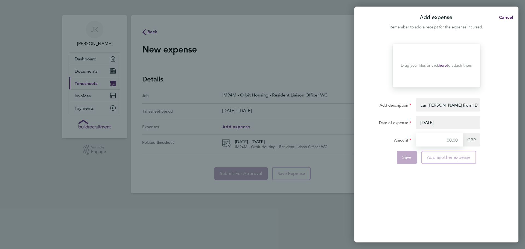
click at [458, 140] on input "Amount" at bounding box center [439, 140] width 47 height 13
type input "135"
click at [191, 216] on div "Add expense Cancel Remember to add a receipt for the expense incurred. Drop you…" at bounding box center [262, 124] width 525 height 249
click at [240, 55] on div "Add expense Cancel Remember to add a receipt for the expense incurred. Drop you…" at bounding box center [262, 124] width 525 height 249
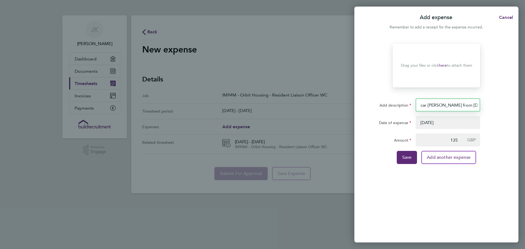
click at [458, 104] on input "car millage from 13/09/25-19/09/25" at bounding box center [448, 105] width 65 height 13
click at [479, 105] on input "car millage from 15/09/25-19/09/25" at bounding box center [448, 105] width 65 height 13
type input "car millage from 15/09/25-19/09/25"
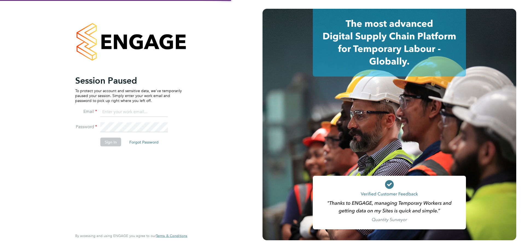
type input "janet.kennaley@wates.co.uk"
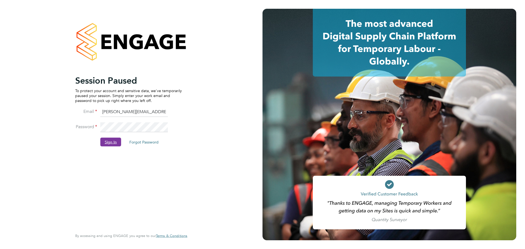
click at [105, 144] on button "Sign In" at bounding box center [110, 142] width 21 height 9
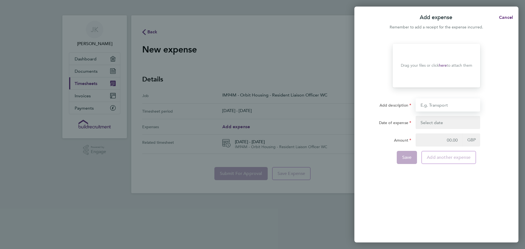
click at [453, 106] on input "Add description" at bounding box center [448, 105] width 65 height 13
type input "car millage"
drag, startPoint x: 448, startPoint y: 120, endPoint x: 449, endPoint y: 106, distance: 13.8
drag, startPoint x: 449, startPoint y: 106, endPoint x: 401, endPoint y: 172, distance: 81.8
click at [401, 172] on div "Drop your files here Supported files: JPG, JPEG, PNG or PDF Drag your files or …" at bounding box center [437, 140] width 164 height 206
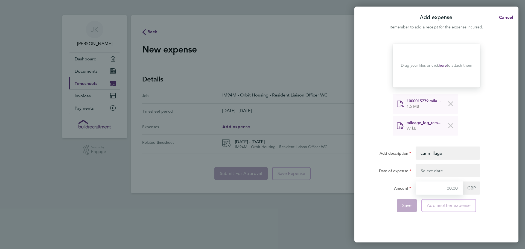
click at [458, 187] on input "Amount" at bounding box center [439, 188] width 47 height 13
click at [436, 168] on button "button" at bounding box center [448, 170] width 65 height 13
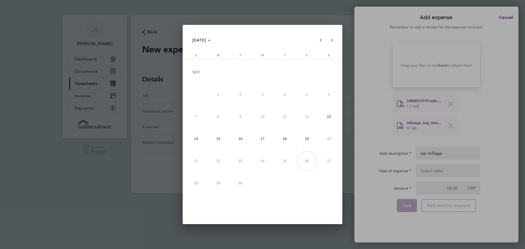
click at [218, 138] on span "15" at bounding box center [219, 139] width 20 height 20
type input "[DATE]"
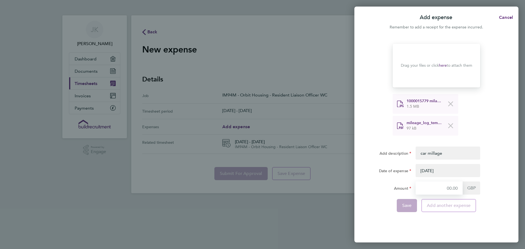
click at [458, 188] on input "Amount" at bounding box center [439, 188] width 47 height 13
click at [459, 189] on input "Amount" at bounding box center [439, 188] width 47 height 13
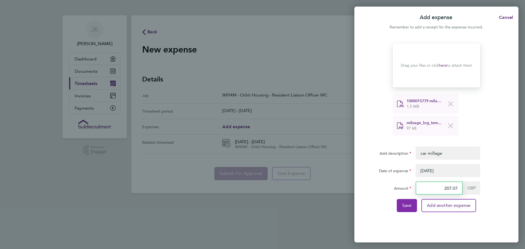
type input "207.07"
click at [409, 207] on span "Save" at bounding box center [408, 205] width 10 height 5
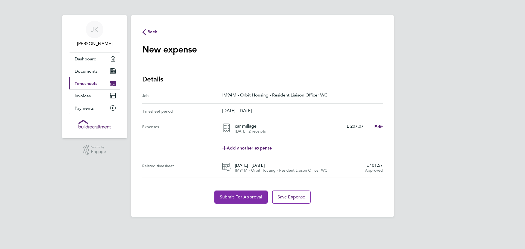
click at [242, 197] on span "Submit For Approval" at bounding box center [241, 197] width 42 height 5
